Goal: Find specific page/section: Find specific page/section

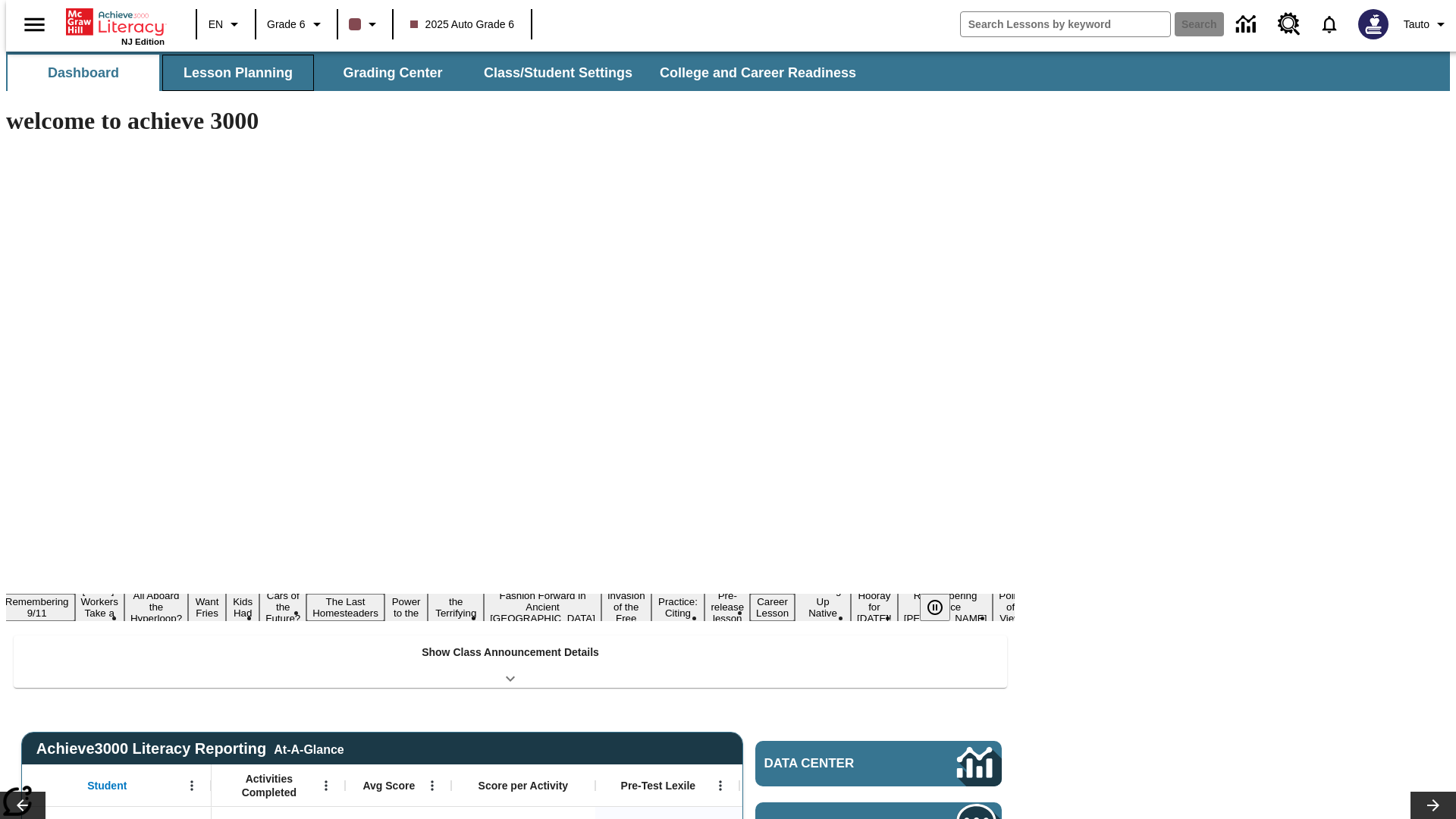
click at [232, 72] on button "Lesson Planning" at bounding box center [238, 72] width 152 height 36
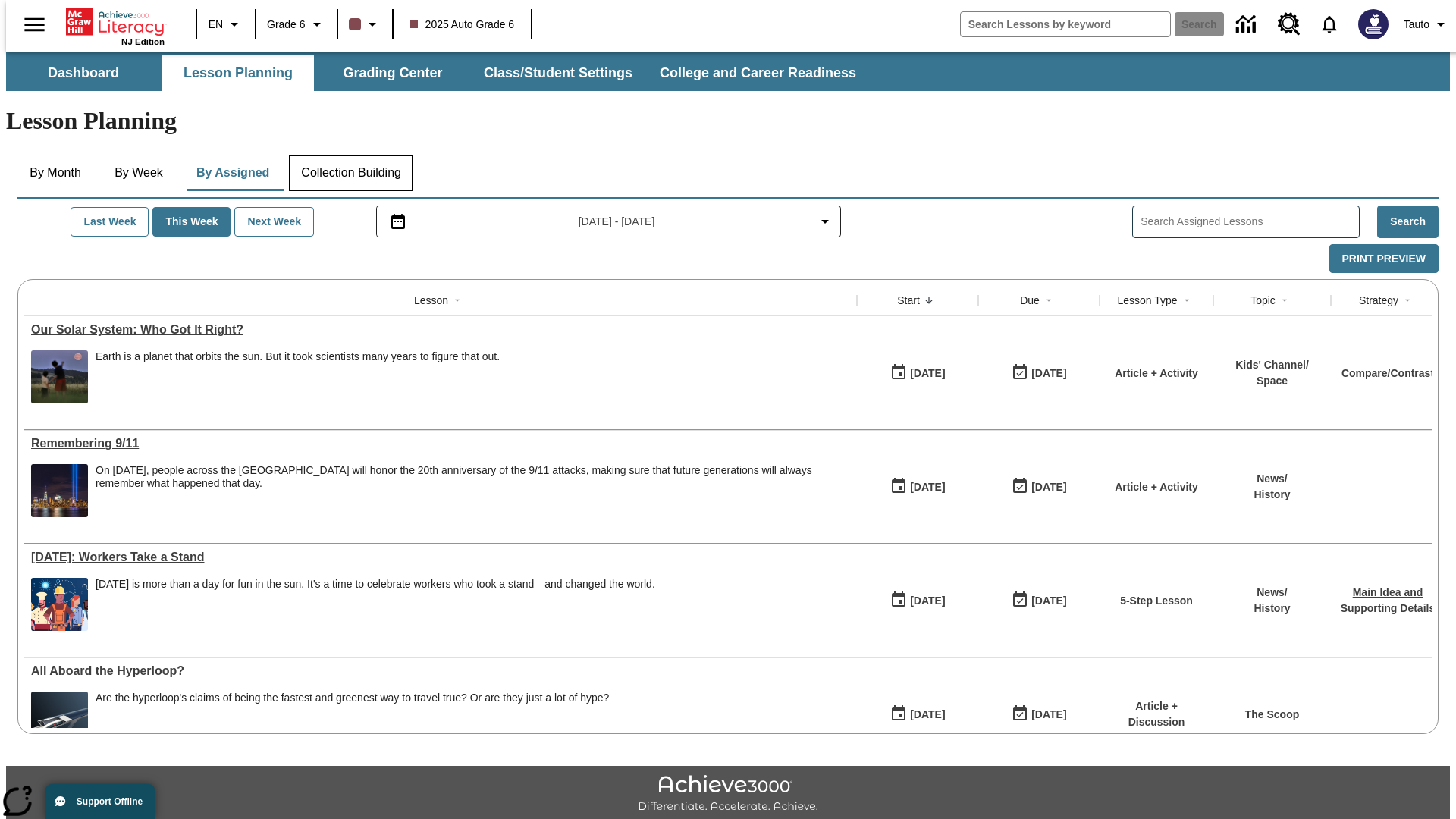
click at [350, 154] on button "Collection Building" at bounding box center [351, 172] width 124 height 36
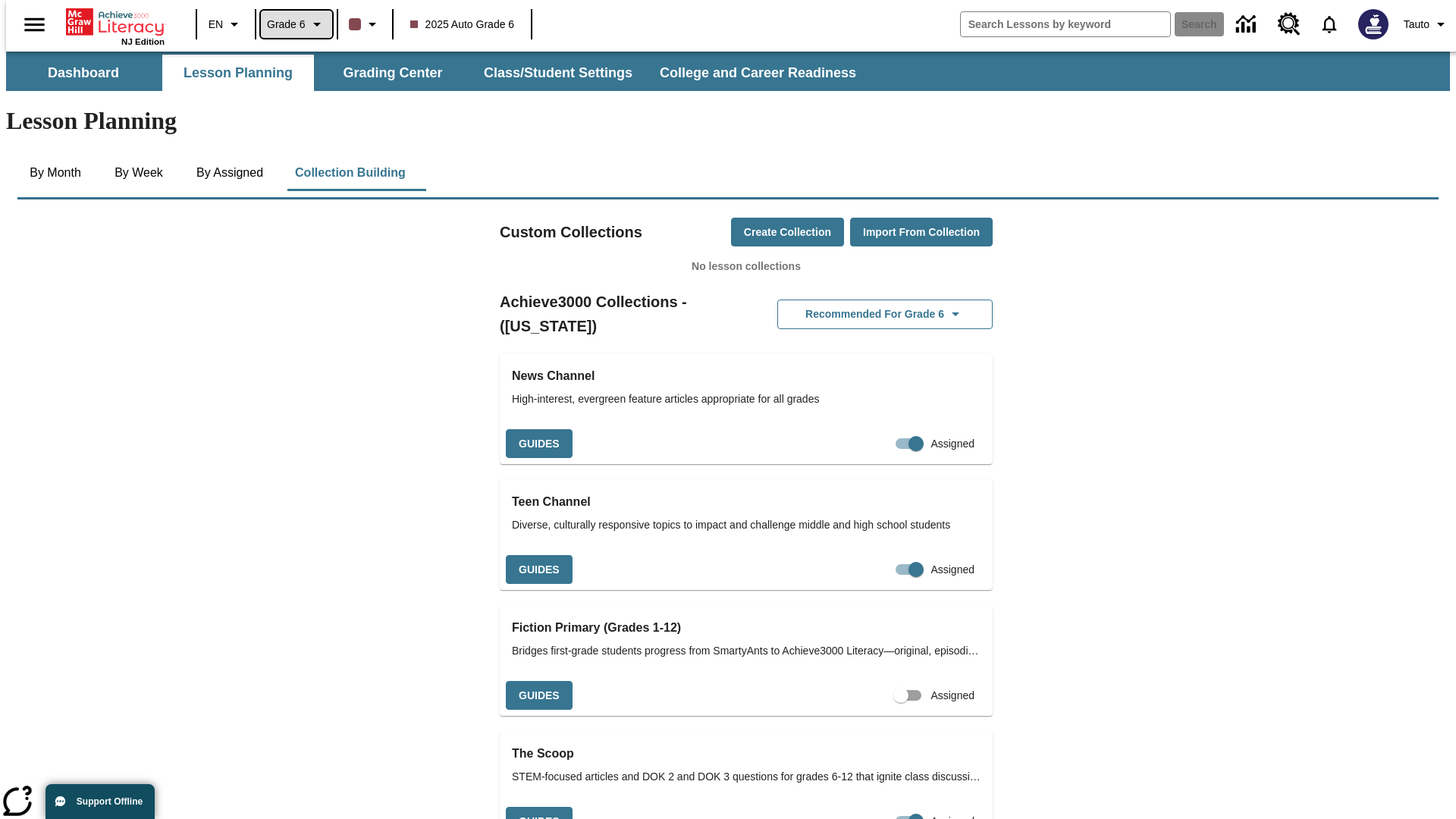
click at [291, 24] on span "Grade 6" at bounding box center [287, 24] width 39 height 16
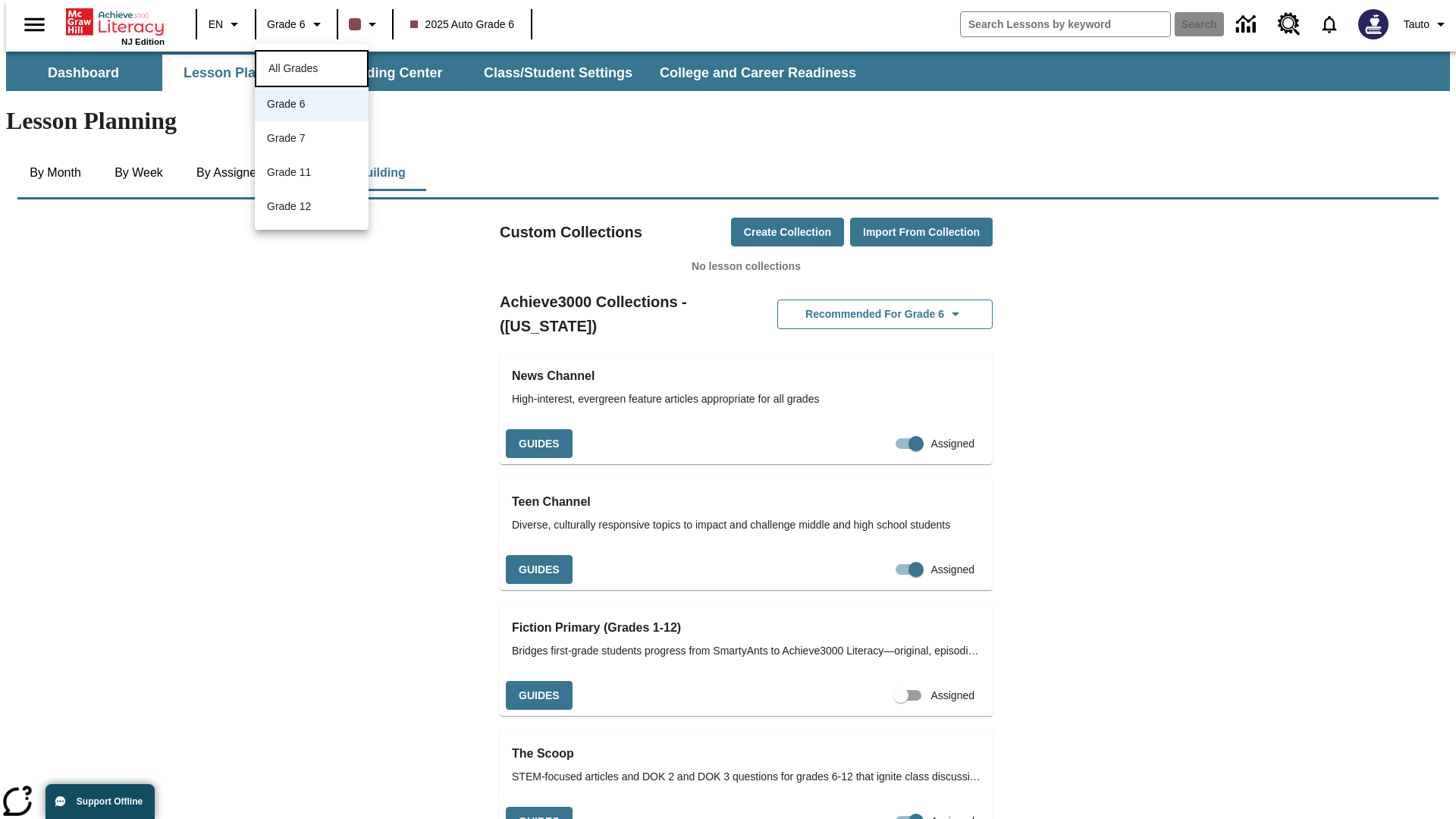
click at [312, 66] on span "All Grades" at bounding box center [293, 68] width 49 height 12
